Goal: Task Accomplishment & Management: Manage account settings

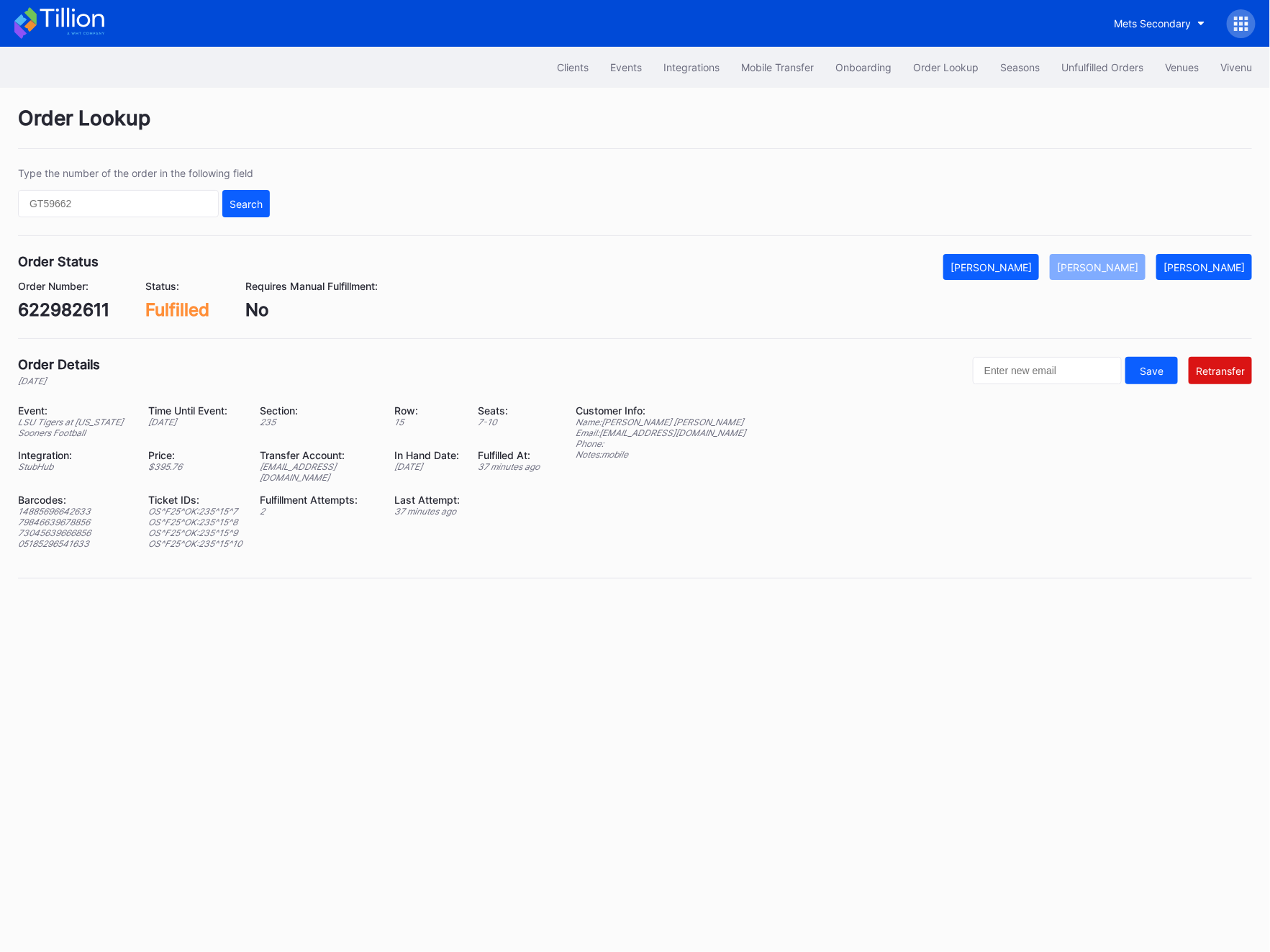
click at [1092, 52] on div "Clients Events Integrations Mobile Transfer Onboarding Order Lookup Seasons Unf…" at bounding box center [635, 67] width 1270 height 41
click at [1077, 70] on div "Unfulfilled Orders" at bounding box center [1102, 67] width 82 height 12
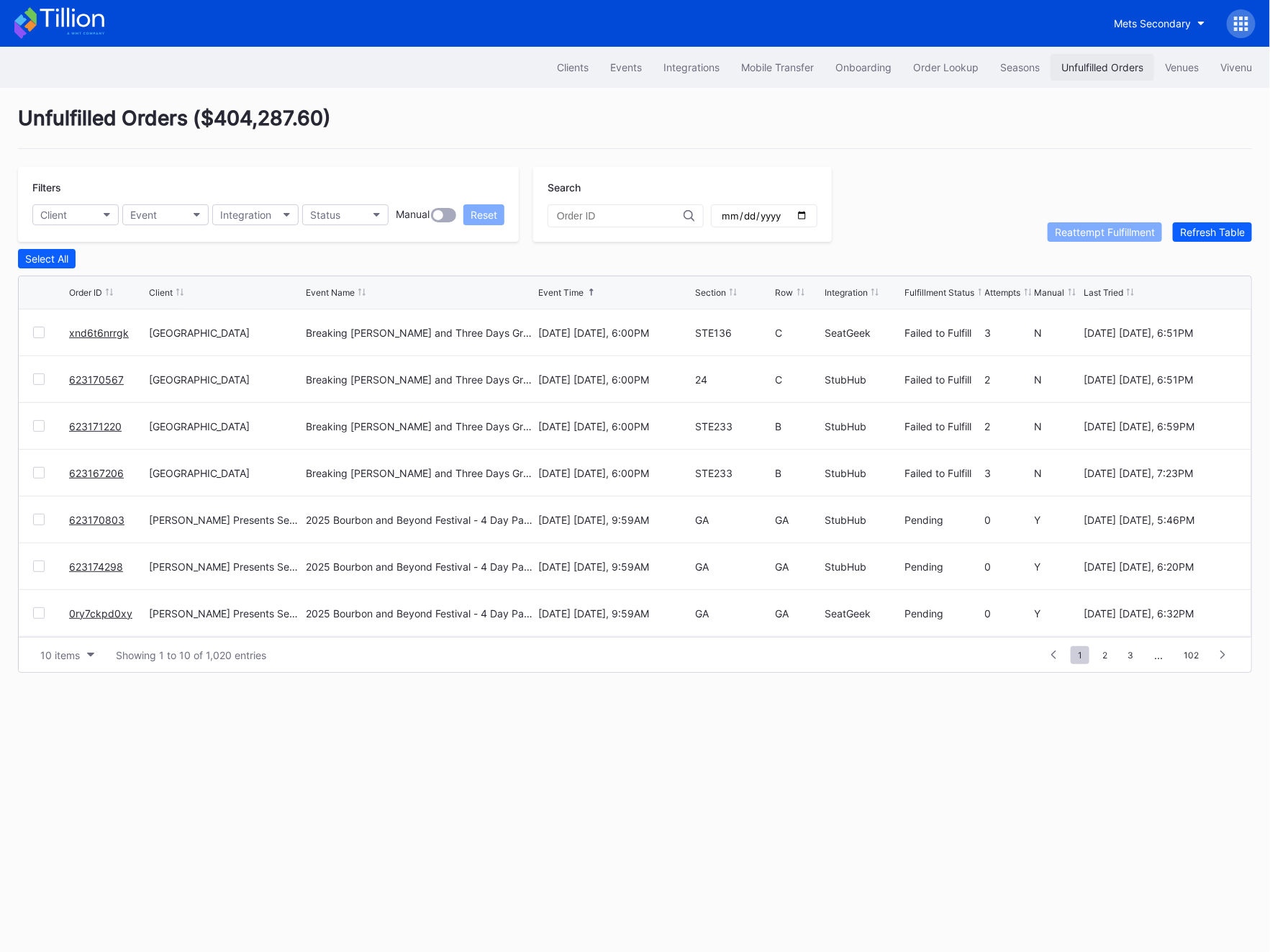
click at [1099, 70] on div "Unfulfilled Orders" at bounding box center [1102, 67] width 82 height 12
click at [978, 78] on button "Order Lookup" at bounding box center [946, 66] width 87 height 26
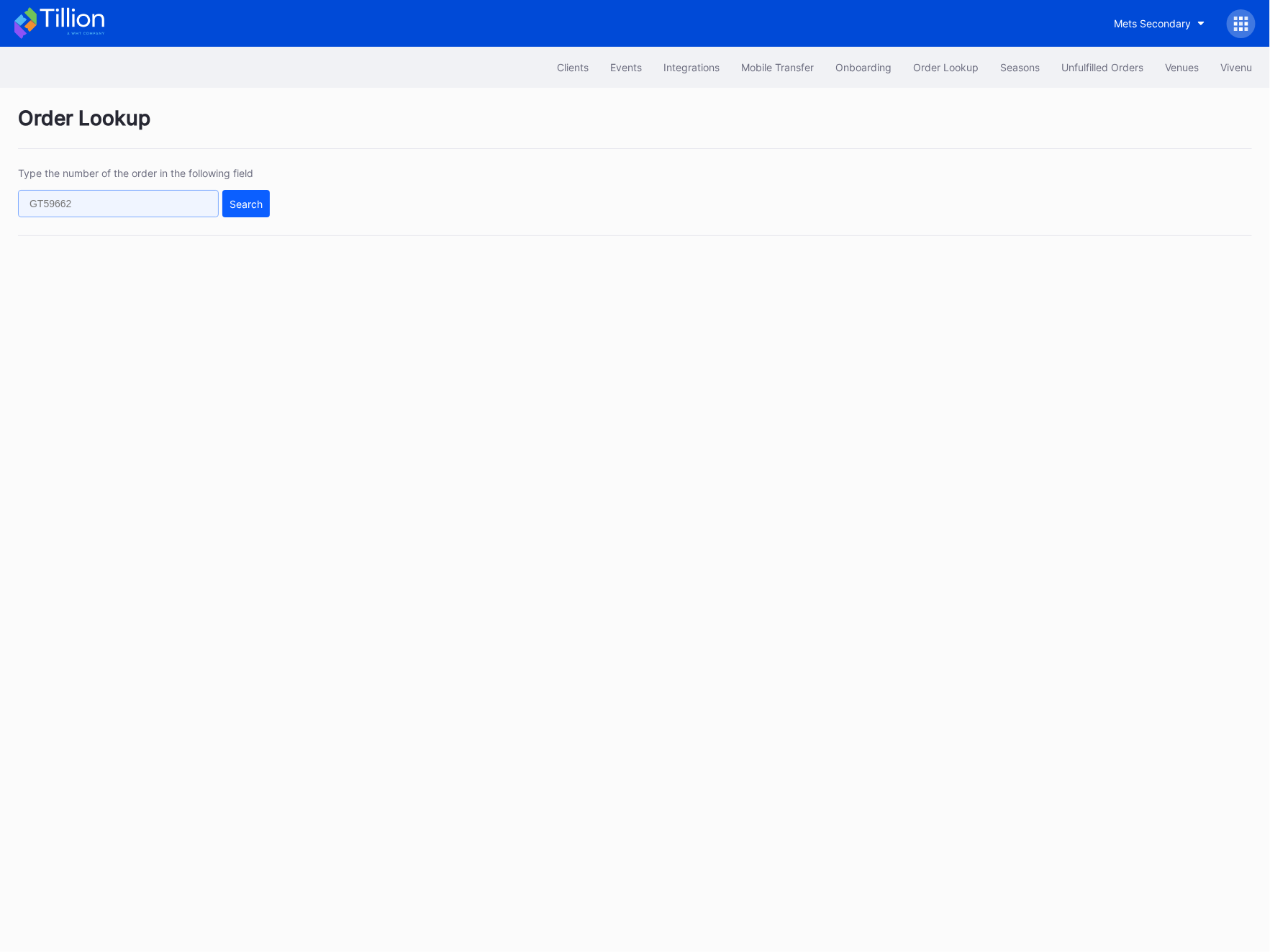
click at [42, 196] on input "text" at bounding box center [119, 204] width 201 height 27
paste input "xnd6t6nrrgk"
type input "xnd6t6nrrgk"
click at [256, 204] on div "Search" at bounding box center [246, 204] width 33 height 12
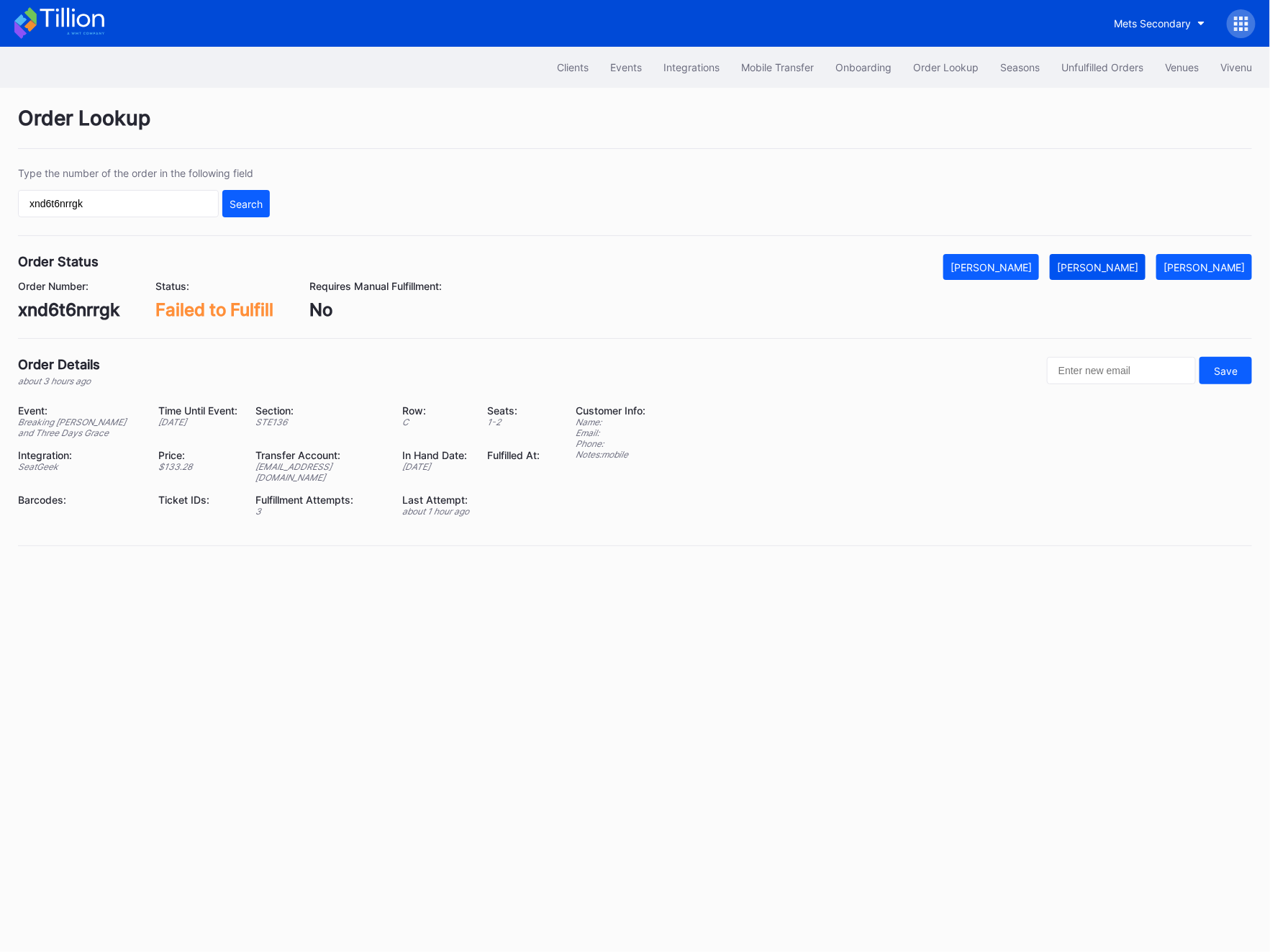
click at [1136, 273] on div "[PERSON_NAME]" at bounding box center [1098, 267] width 82 height 12
click at [1088, 66] on div "Unfulfilled Orders" at bounding box center [1102, 67] width 82 height 12
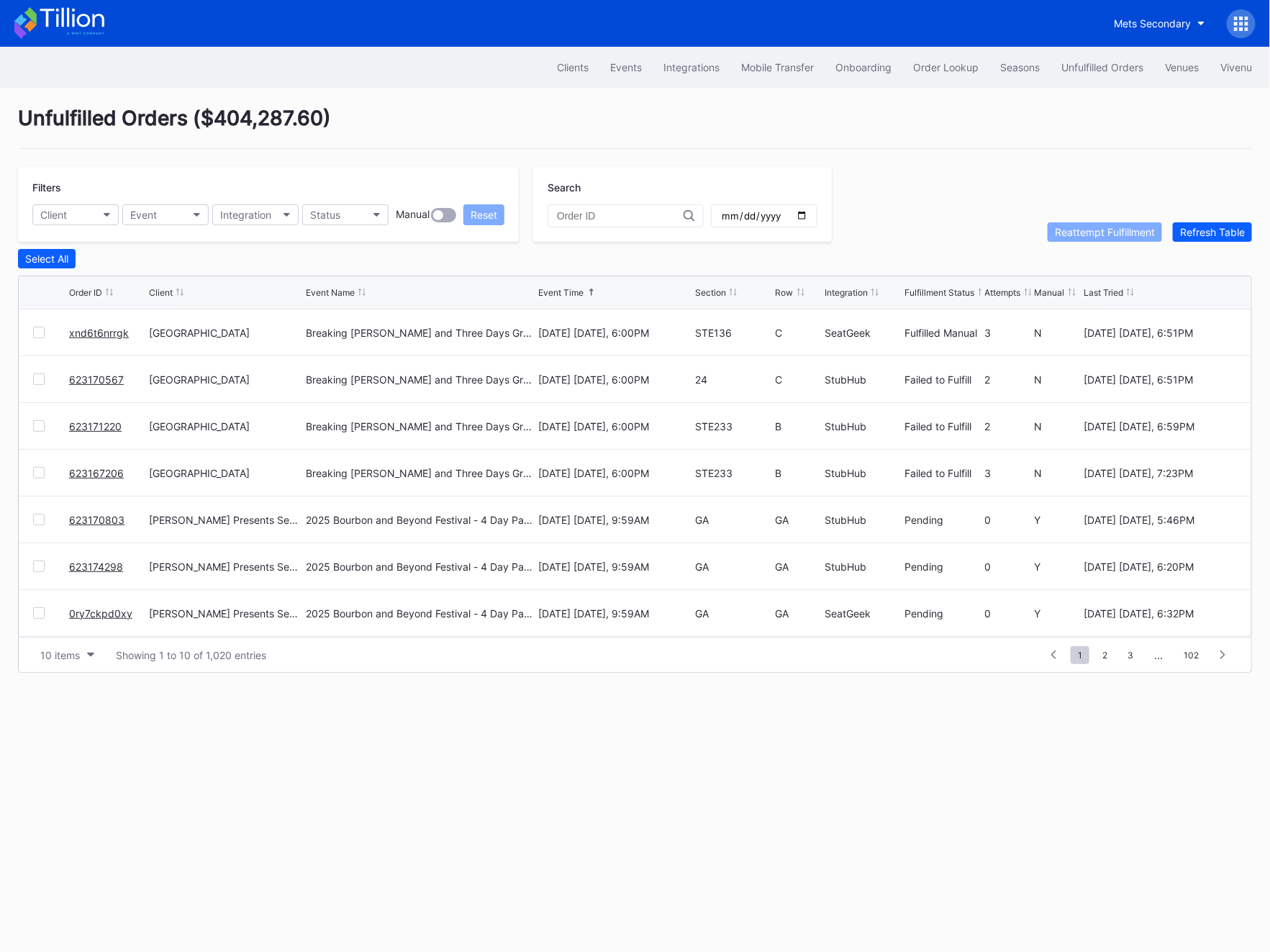
click at [104, 379] on link "623170567" at bounding box center [96, 379] width 54 height 12
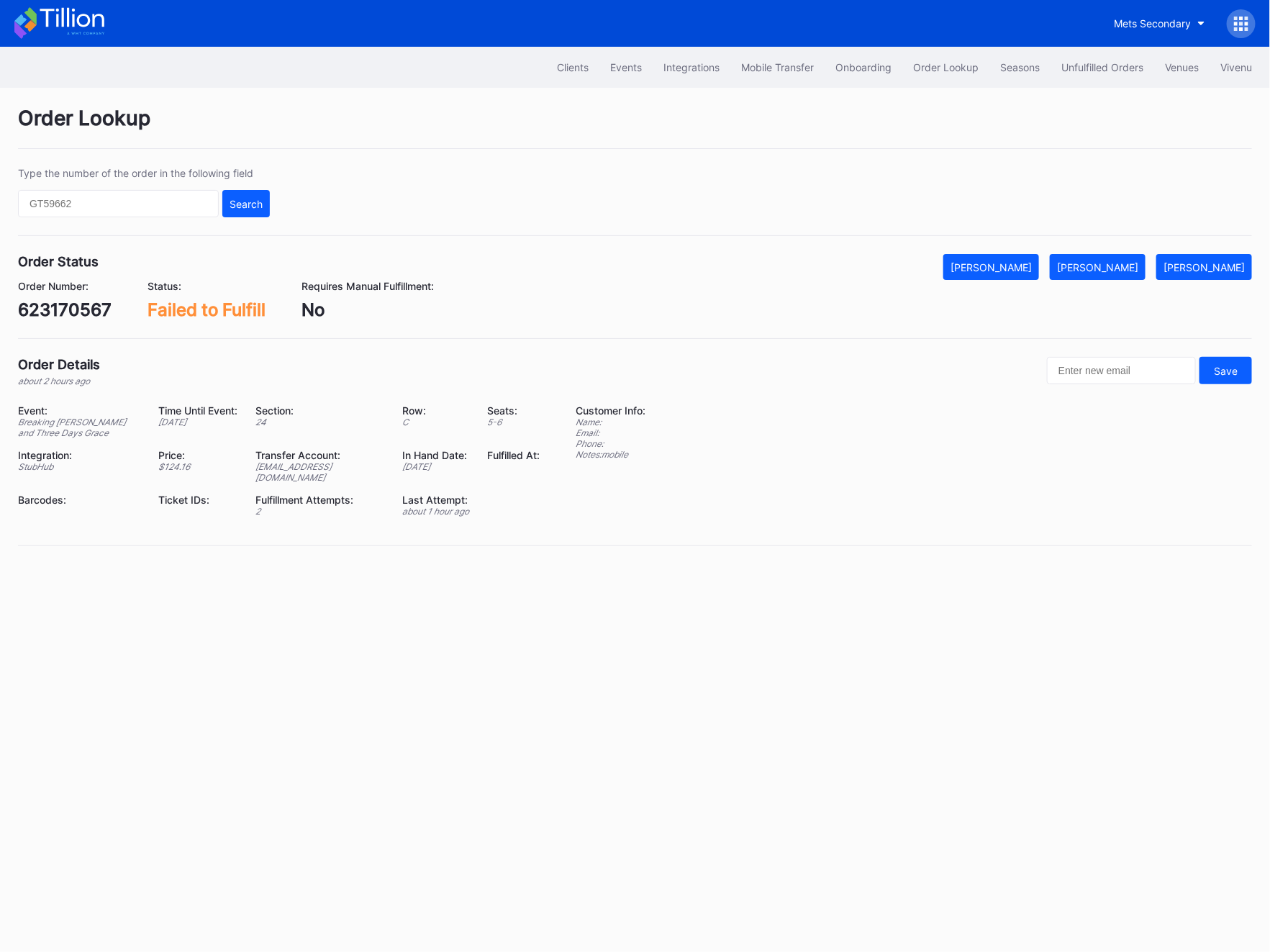
click at [33, 310] on div "623170567" at bounding box center [65, 310] width 94 height 21
copy div "623170567"
click at [1124, 261] on div "[PERSON_NAME]" at bounding box center [1098, 267] width 82 height 12
click at [1108, 69] on div "Unfulfilled Orders" at bounding box center [1102, 67] width 82 height 12
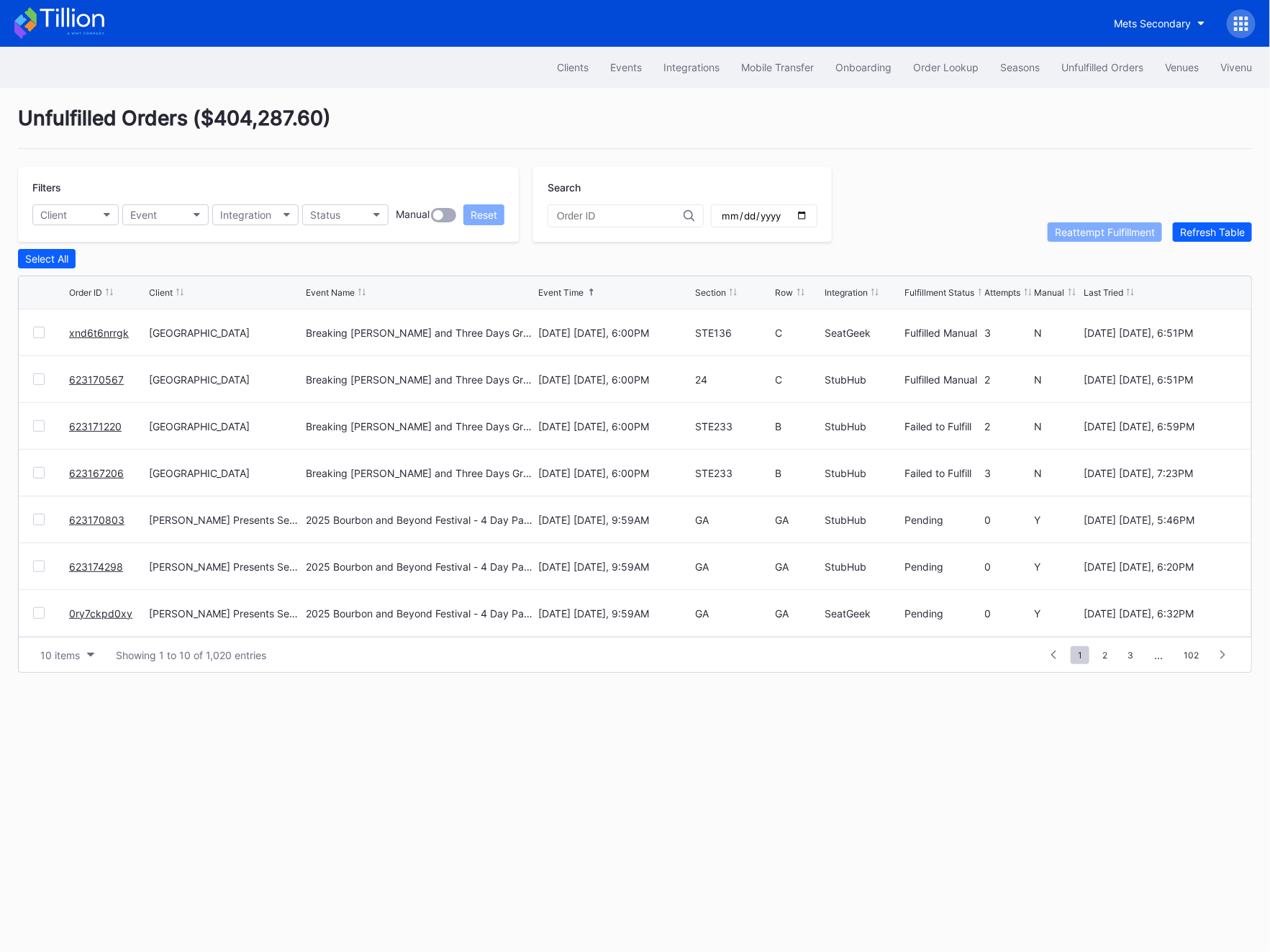
click at [96, 422] on link "623171220" at bounding box center [95, 426] width 53 height 12
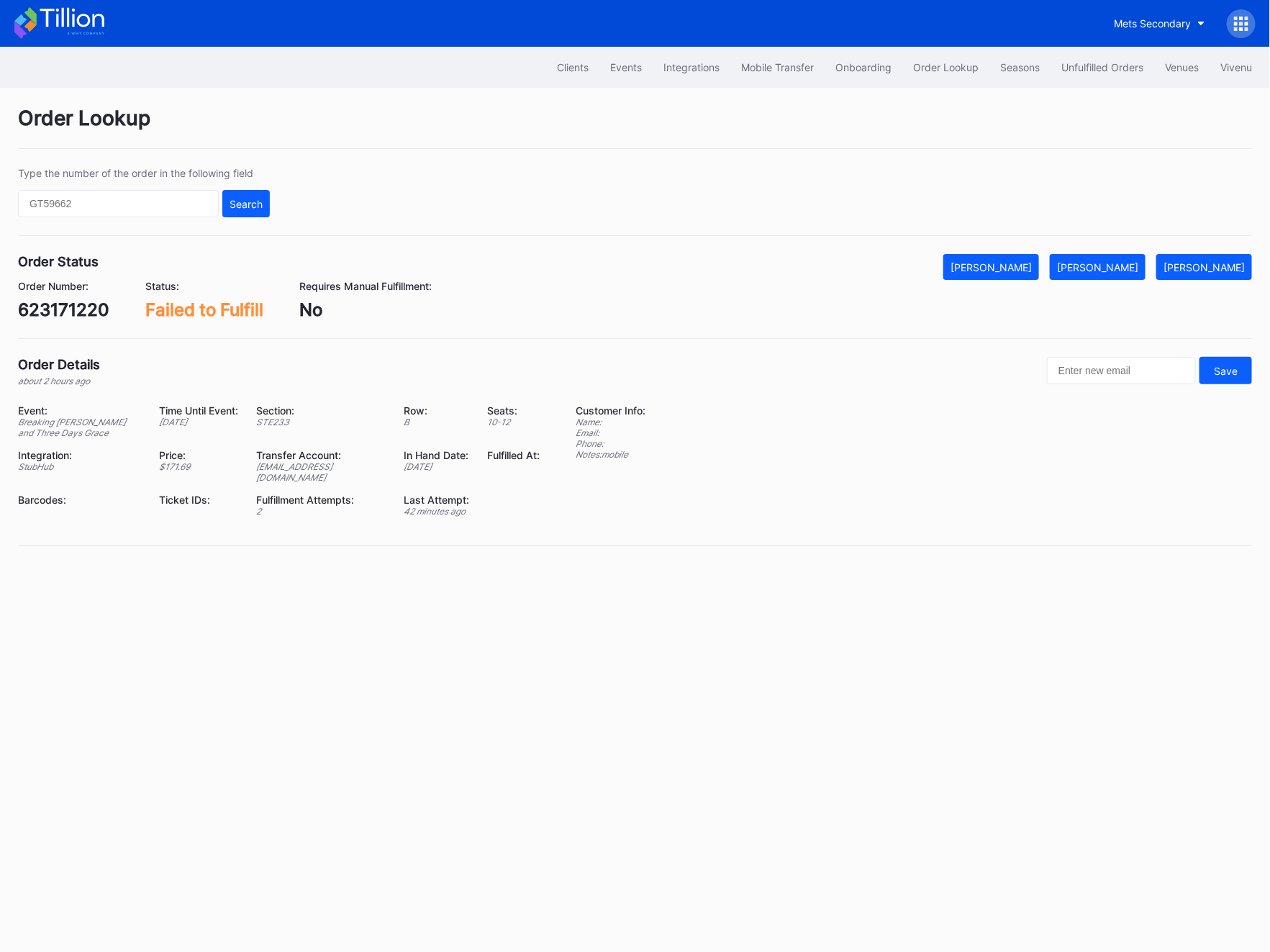
click at [72, 312] on div "623171220" at bounding box center [63, 310] width 91 height 21
copy div "623171220"
click at [1096, 274] on button "[PERSON_NAME]" at bounding box center [1098, 267] width 96 height 26
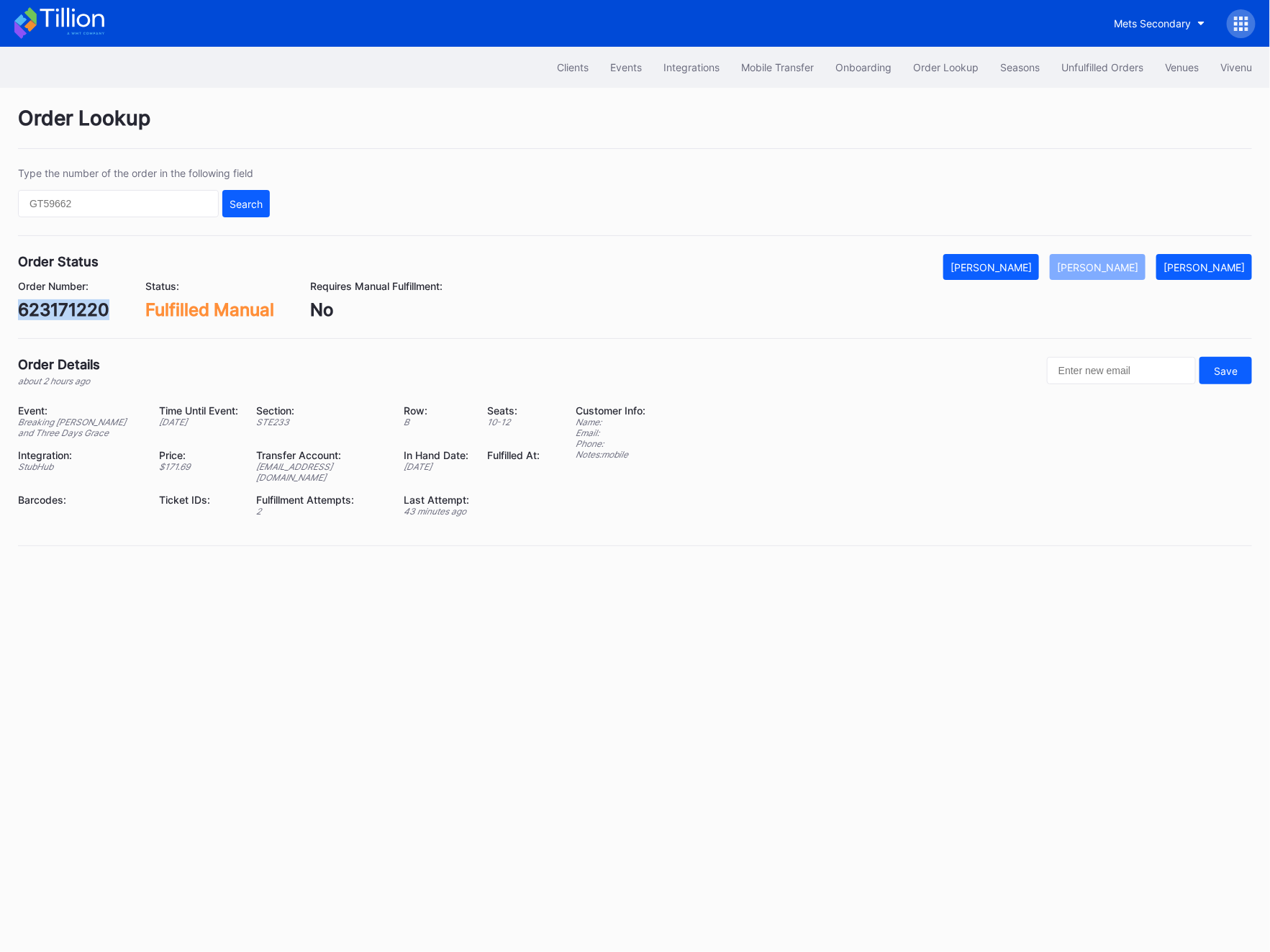
click at [85, 299] on div "623171220" at bounding box center [63, 310] width 91 height 21
click at [1113, 84] on div "Clients Events Integrations Mobile Transfer Onboarding Order Lookup Seasons Unf…" at bounding box center [635, 67] width 1270 height 41
click at [1107, 69] on div "Unfulfilled Orders" at bounding box center [1102, 67] width 82 height 12
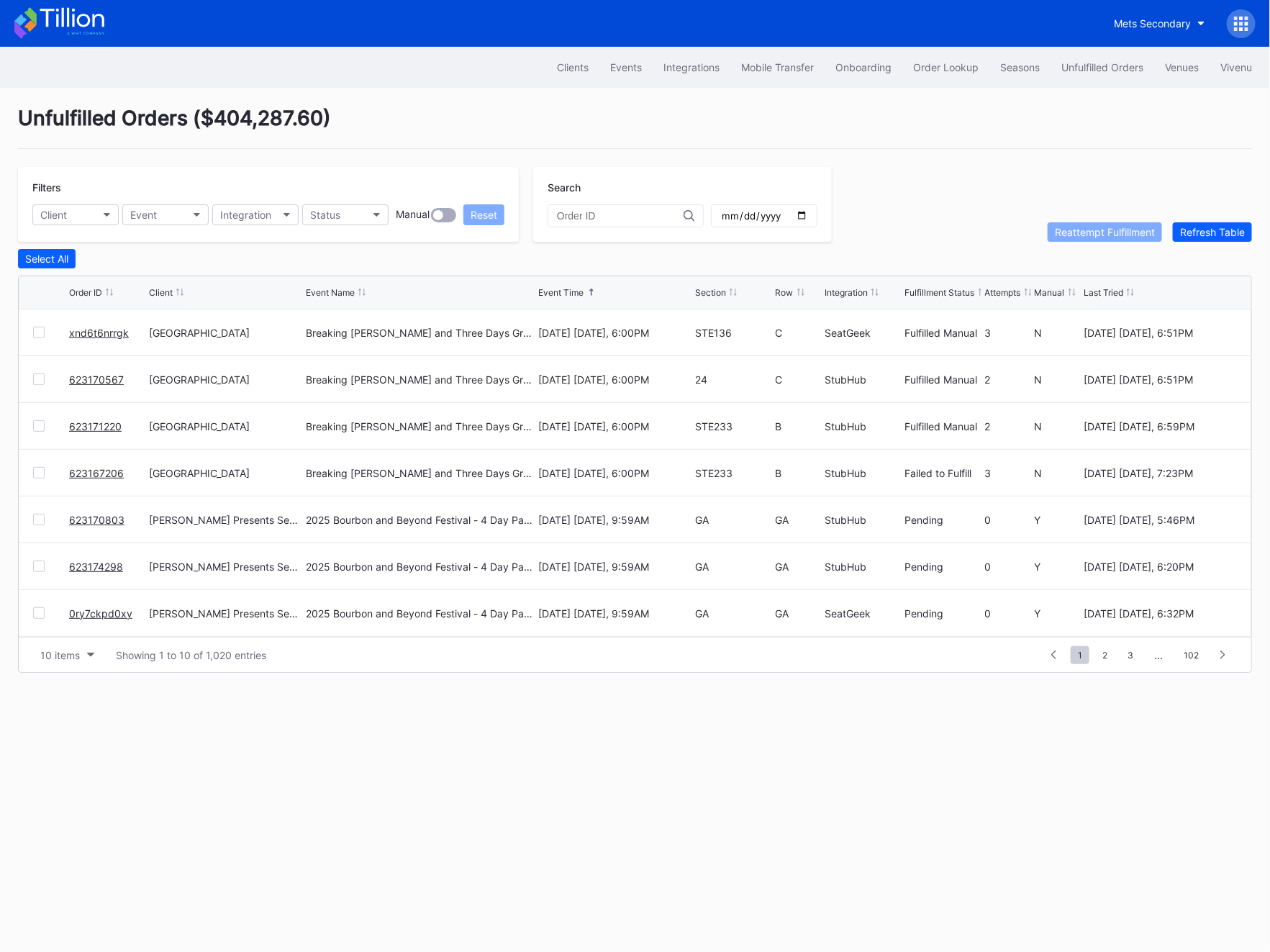
click at [78, 472] on link "623167206" at bounding box center [96, 473] width 54 height 12
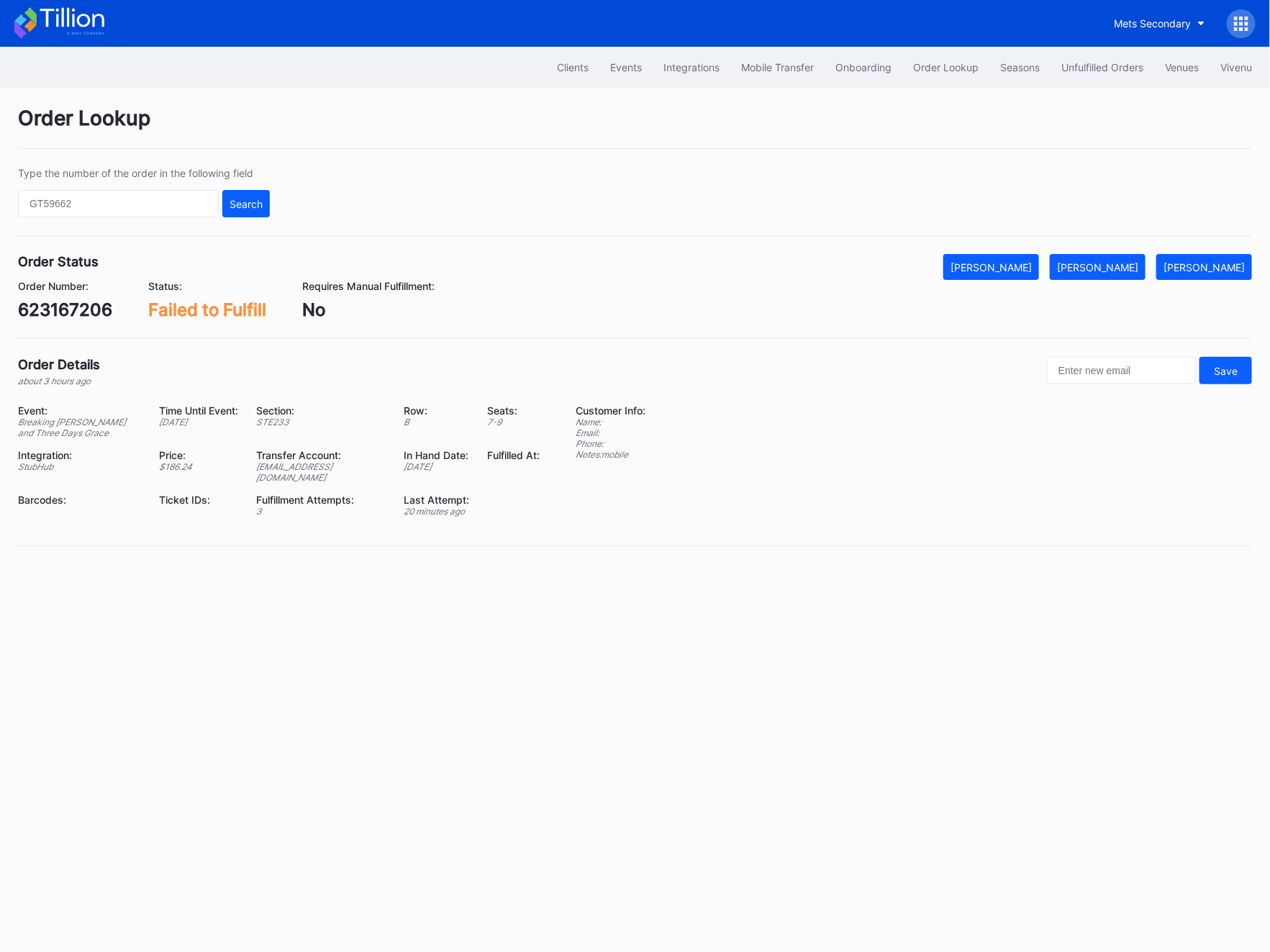
click at [73, 314] on div "623167206" at bounding box center [65, 310] width 94 height 21
copy div "623167206"
